Goal: Find specific page/section: Find specific page/section

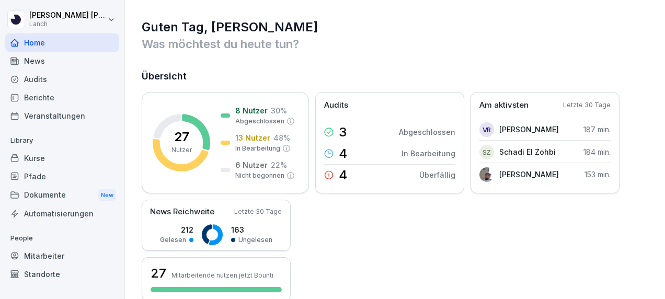
click at [71, 84] on div "Audits" at bounding box center [62, 79] width 114 height 18
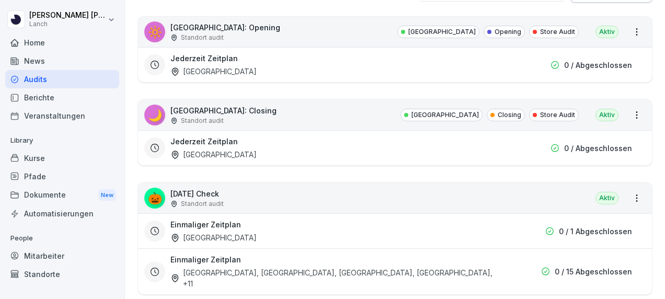
scroll to position [197, 0]
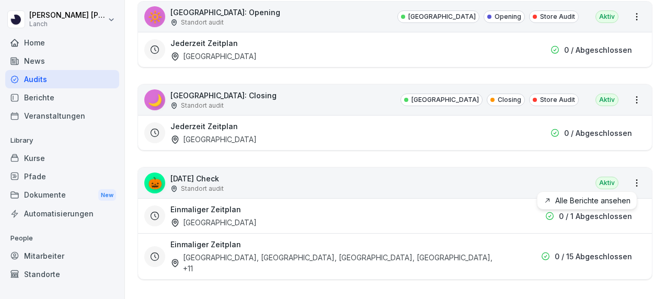
click at [634, 186] on html "[PERSON_NAME] Home News Audits Berichte Veranstaltungen Library Kurse Pfade Dok…" at bounding box center [332, 149] width 665 height 299
click at [572, 258] on html "[PERSON_NAME] Home News Audits Berichte Veranstaltungen Library Kurse Pfade Dok…" at bounding box center [332, 149] width 665 height 299
click at [209, 185] on p "Standort audit" at bounding box center [202, 188] width 43 height 9
